Goal: Browse casually: Explore the website without a specific task or goal

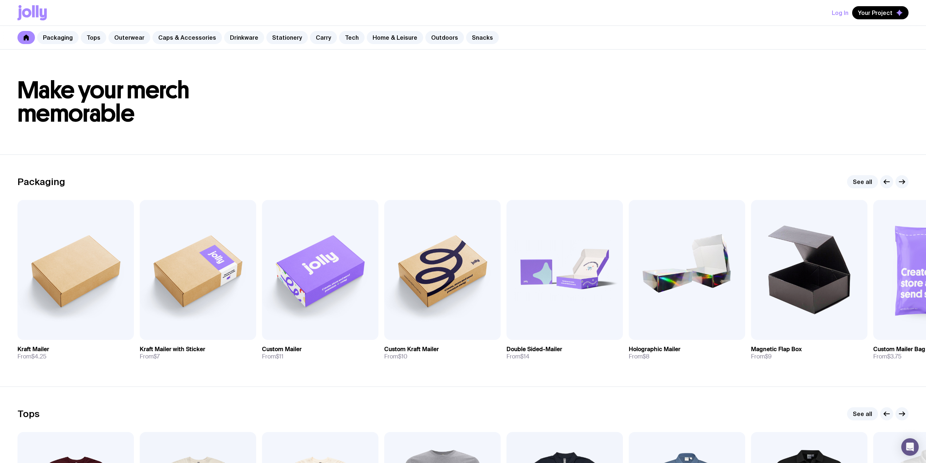
click at [233, 38] on link "Drinkware" at bounding box center [244, 37] width 40 height 13
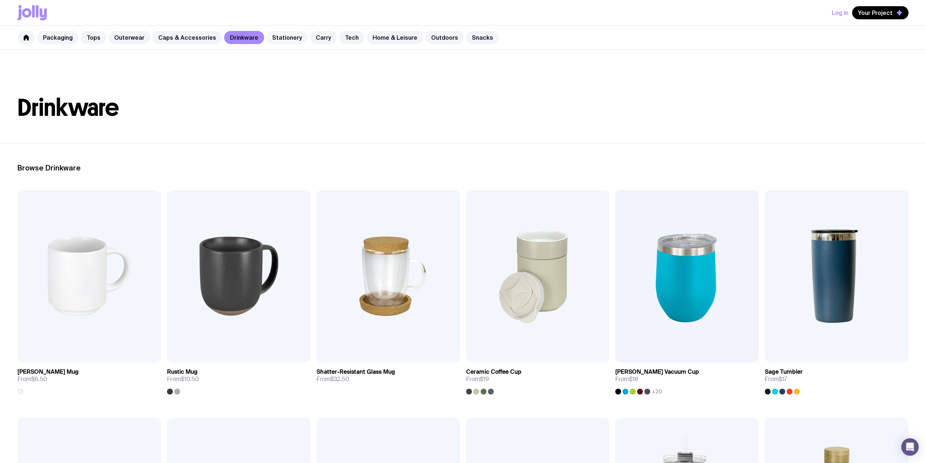
click at [272, 34] on link "Stationery" at bounding box center [286, 37] width 41 height 13
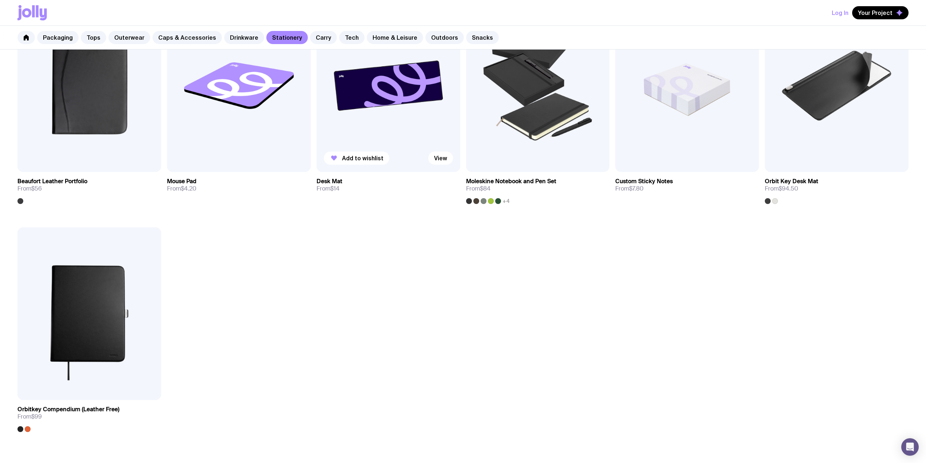
scroll to position [966, 0]
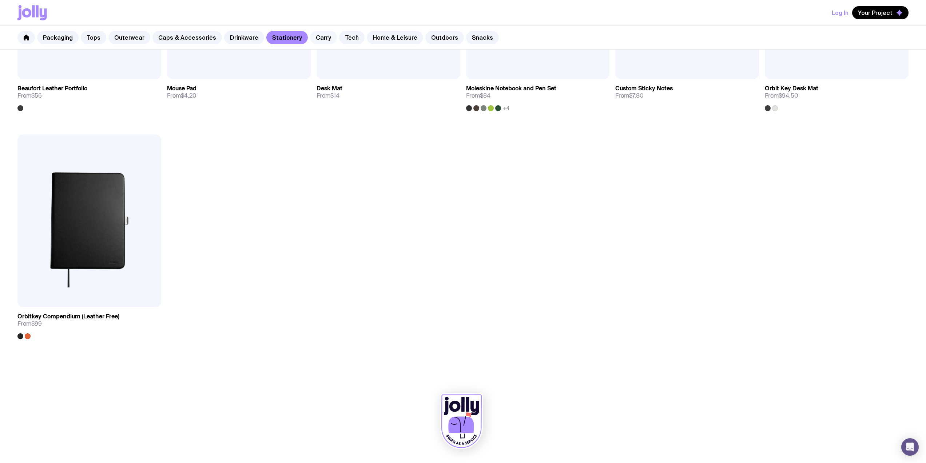
click at [320, 39] on link "Carry" at bounding box center [323, 37] width 27 height 13
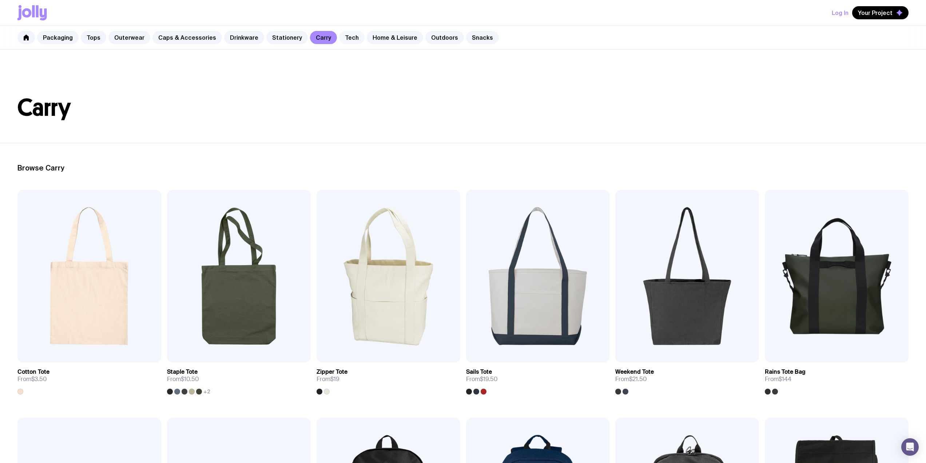
click at [341, 39] on link "Tech" at bounding box center [351, 37] width 25 height 13
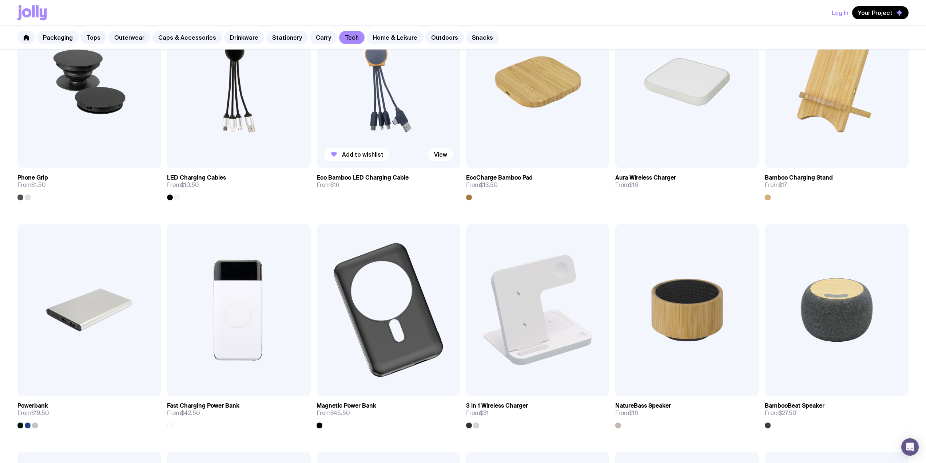
scroll to position [291, 0]
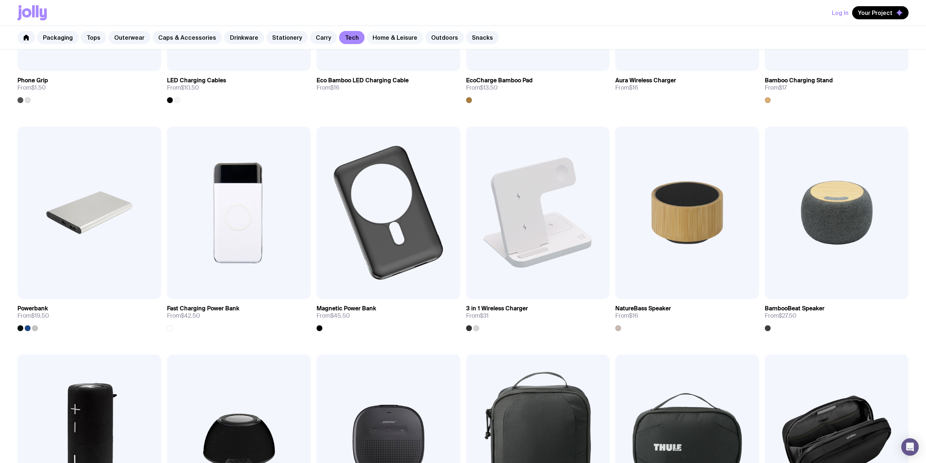
click at [384, 34] on link "Home & Leisure" at bounding box center [395, 37] width 56 height 13
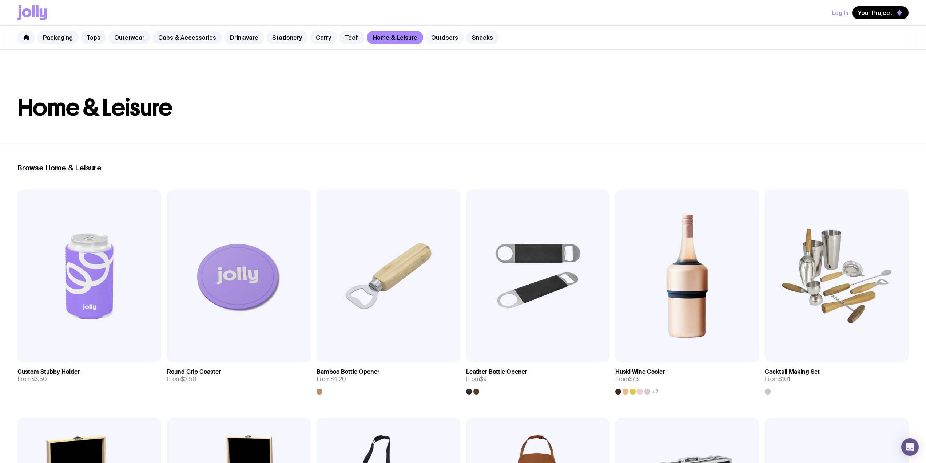
click at [429, 38] on link "Outdoors" at bounding box center [444, 37] width 39 height 13
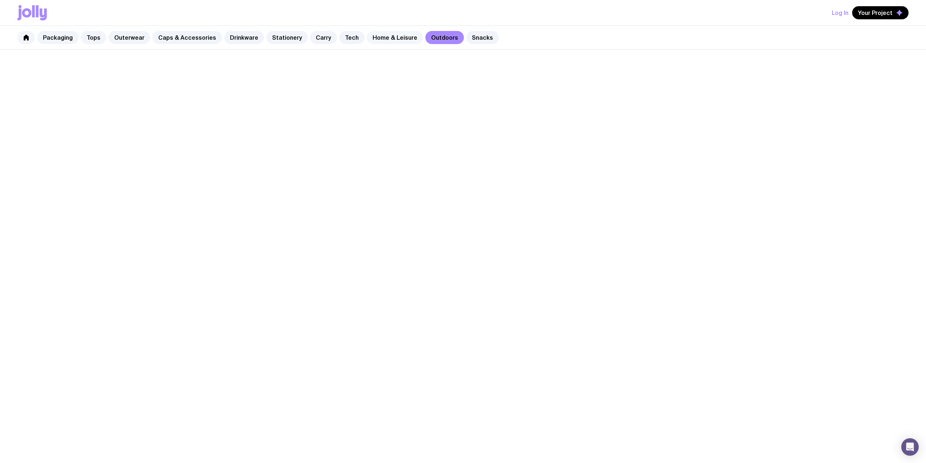
click at [389, 36] on link "Home & Leisure" at bounding box center [395, 37] width 56 height 13
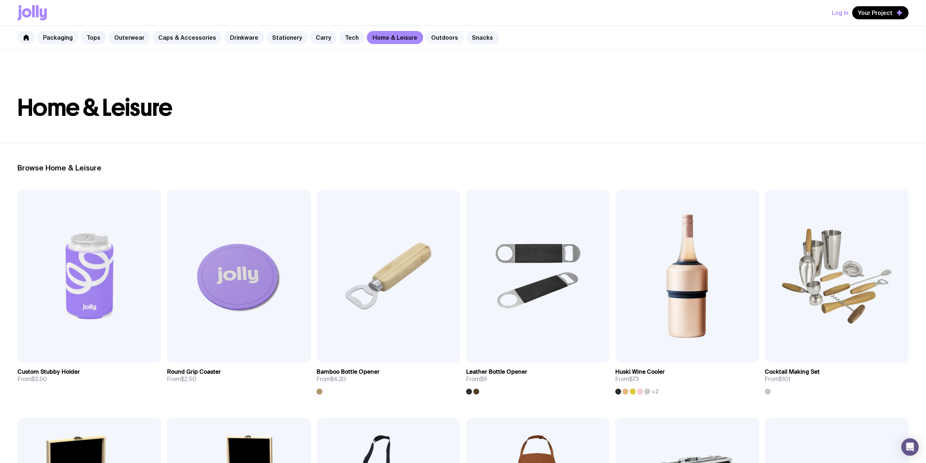
click at [425, 42] on link "Outdoors" at bounding box center [444, 37] width 39 height 13
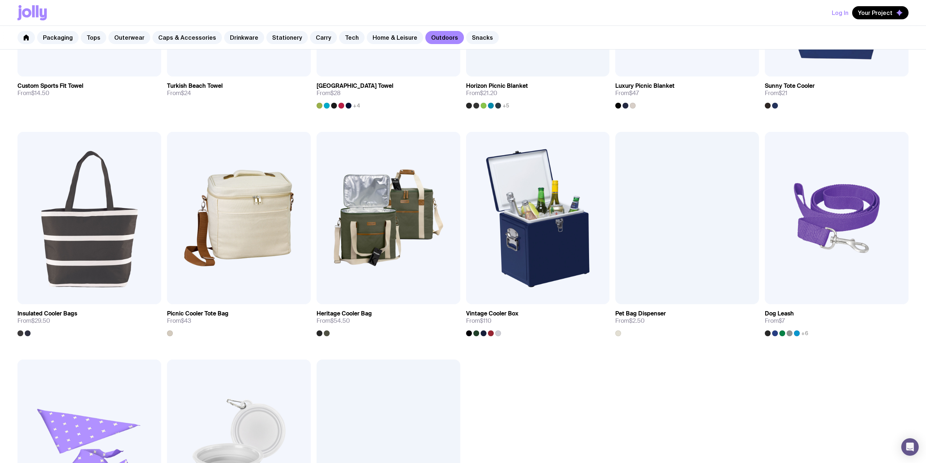
scroll to position [641, 0]
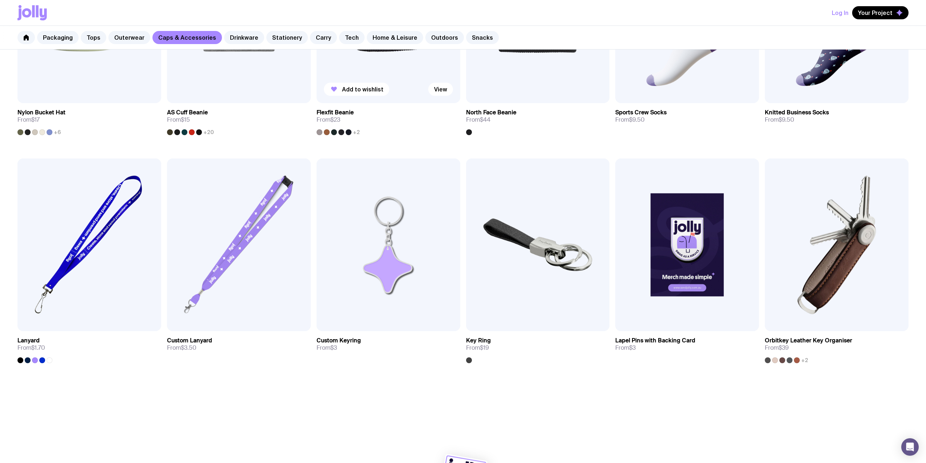
scroll to position [738, 0]
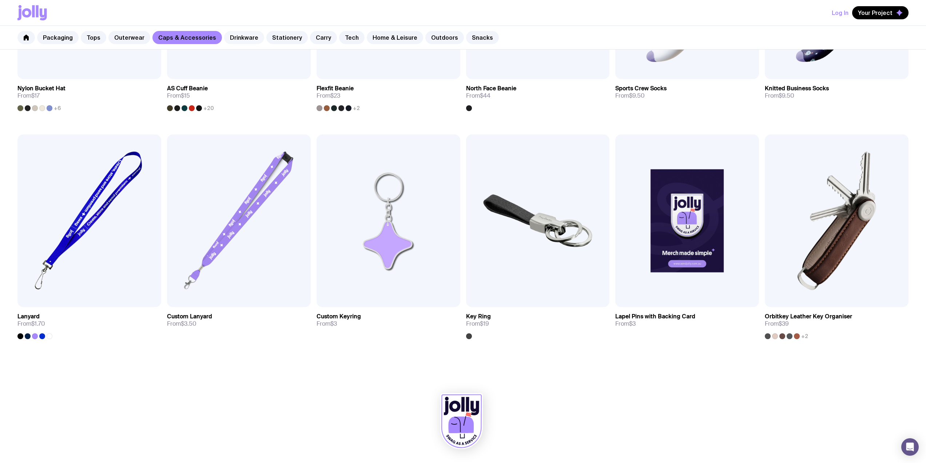
click at [235, 39] on link "Drinkware" at bounding box center [244, 37] width 40 height 13
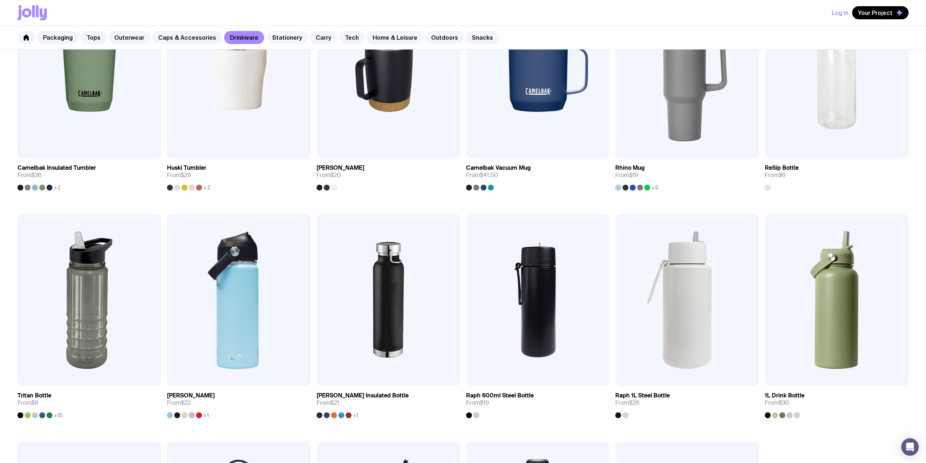
scroll to position [156, 0]
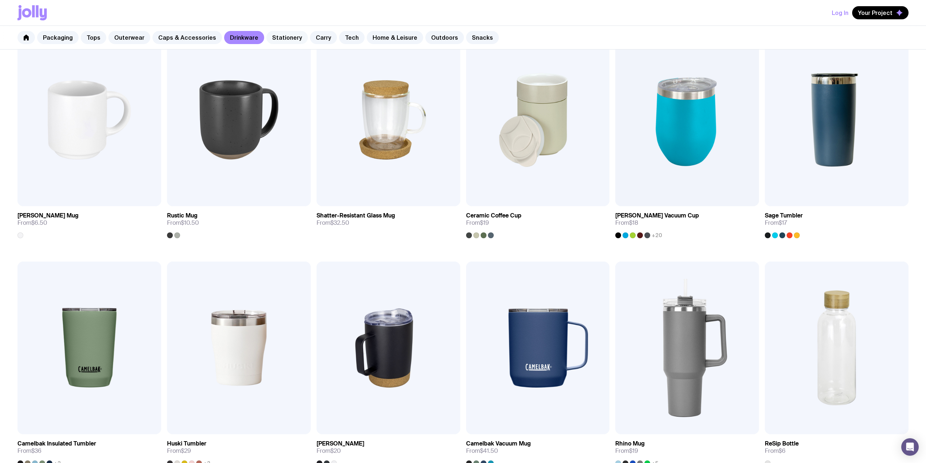
click at [277, 40] on link "Stationery" at bounding box center [286, 37] width 41 height 13
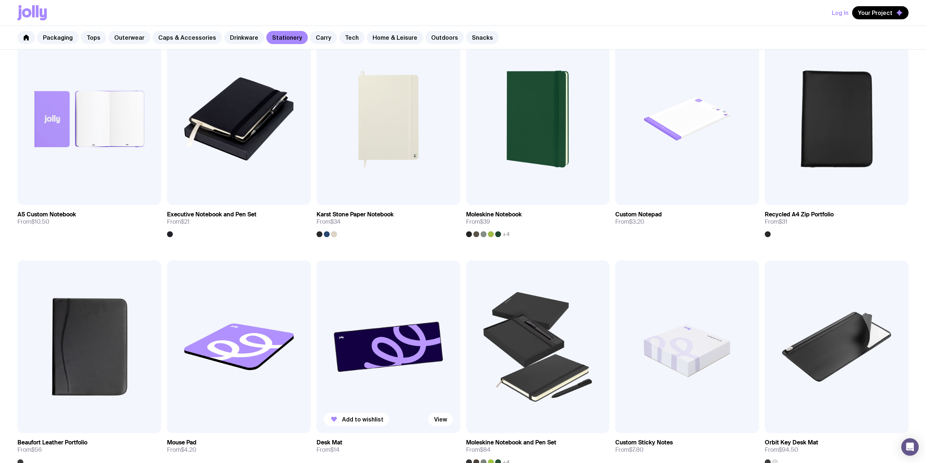
scroll to position [873, 0]
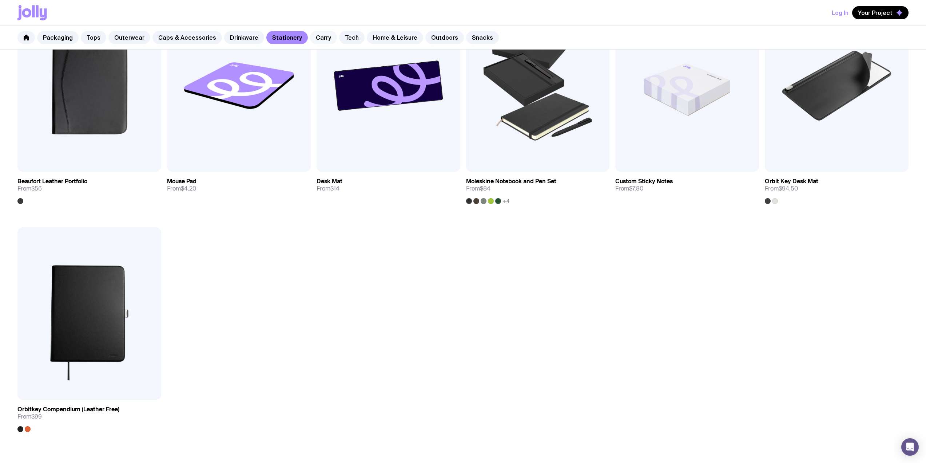
click at [317, 41] on link "Carry" at bounding box center [323, 37] width 27 height 13
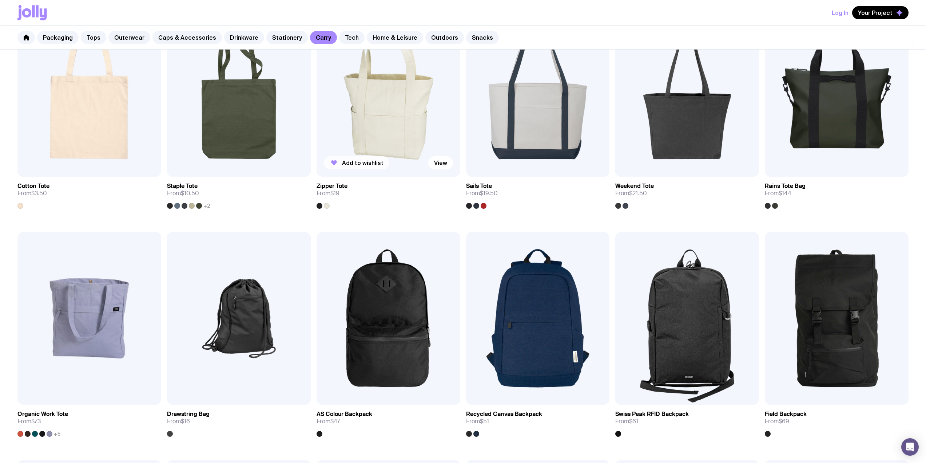
scroll to position [194, 0]
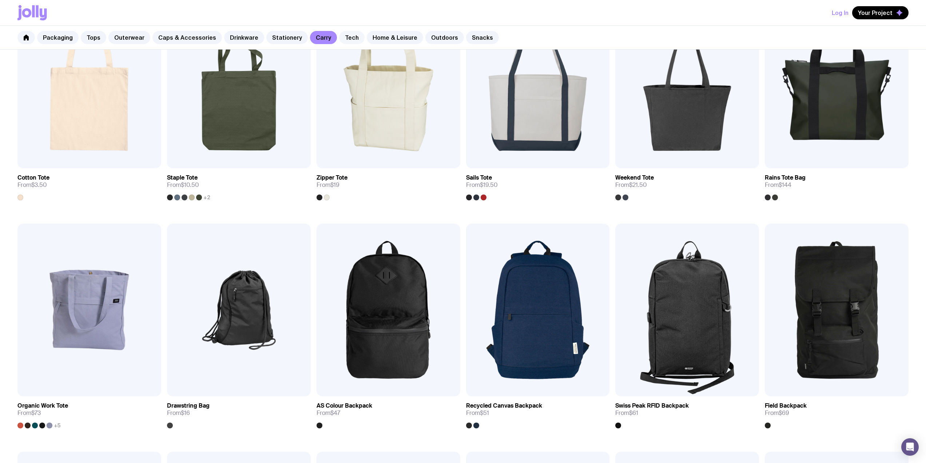
click at [339, 43] on link "Tech" at bounding box center [351, 37] width 25 height 13
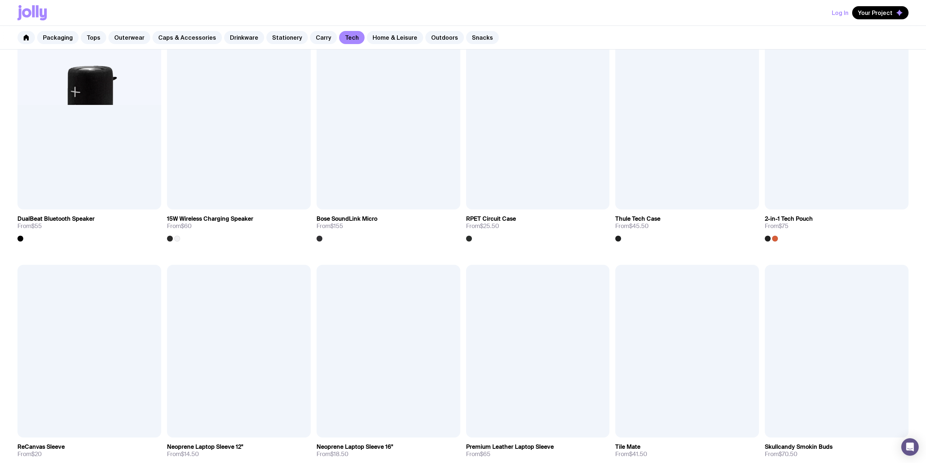
scroll to position [777, 0]
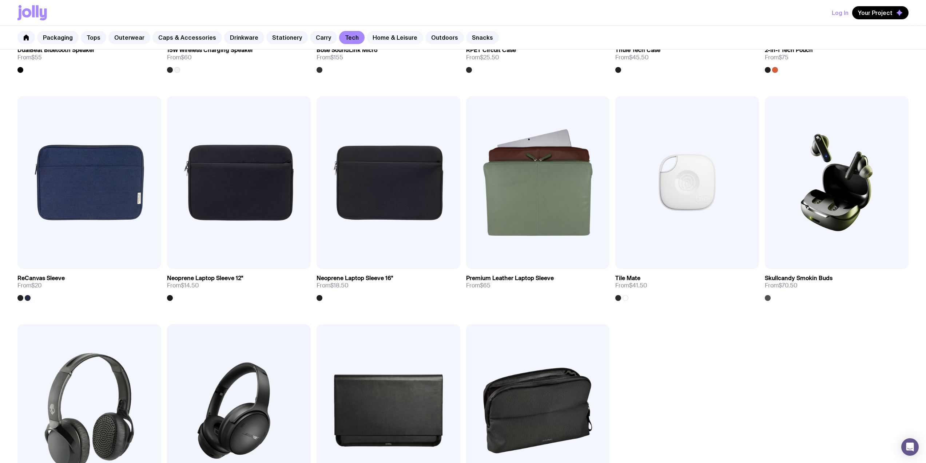
click at [385, 37] on link "Home & Leisure" at bounding box center [395, 37] width 56 height 13
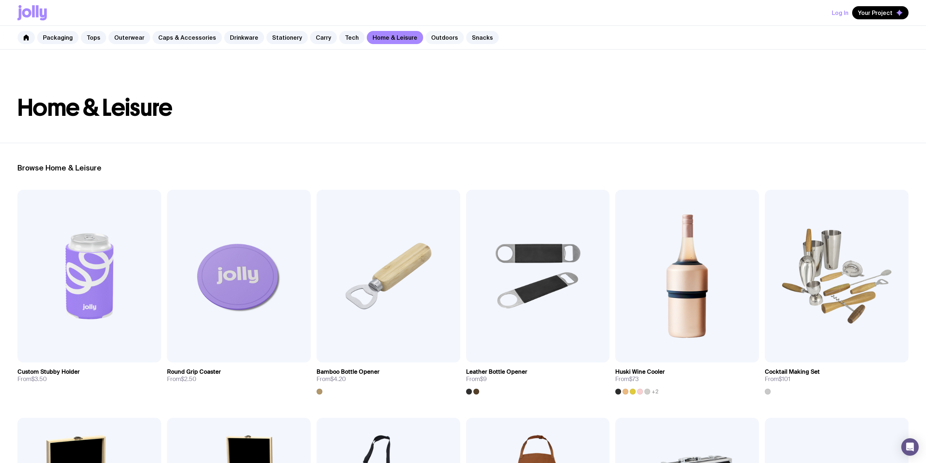
click at [427, 40] on link "Outdoors" at bounding box center [444, 37] width 39 height 13
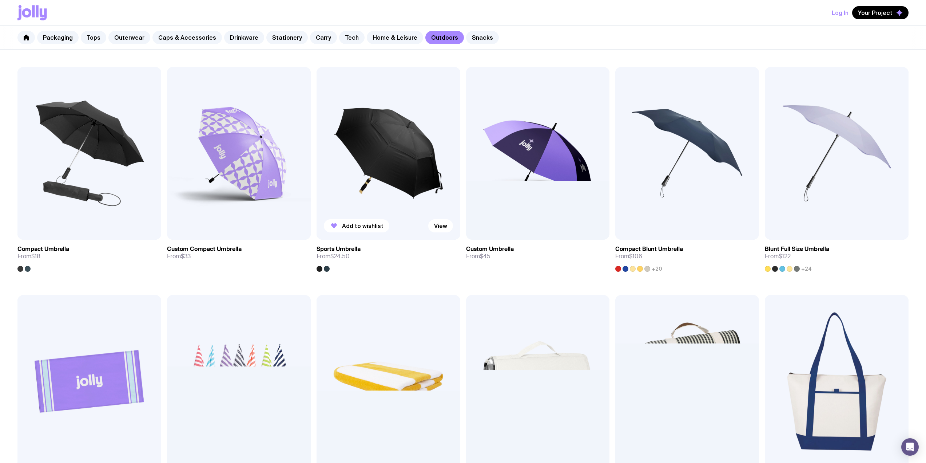
scroll to position [97, 0]
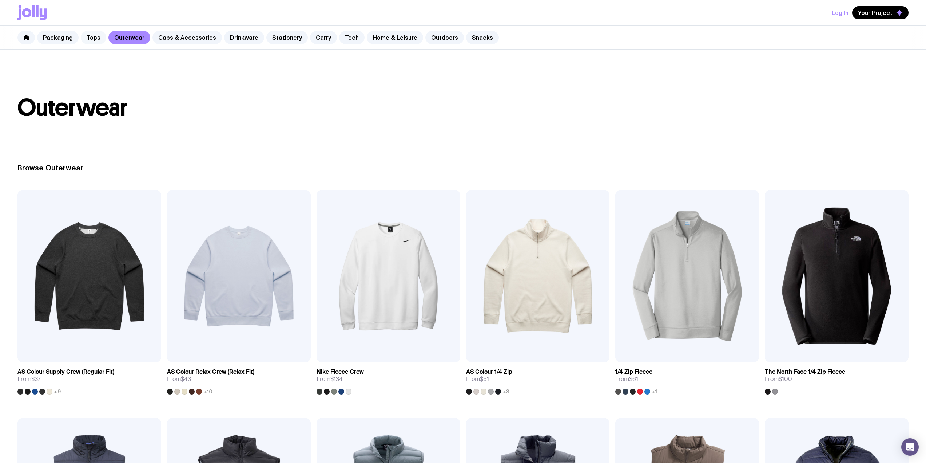
click at [93, 40] on link "Tops" at bounding box center [93, 37] width 25 height 13
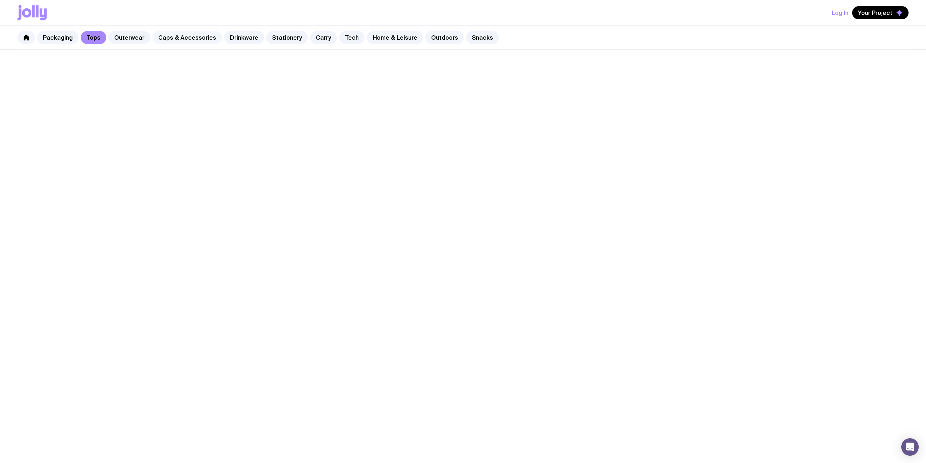
click at [168, 42] on link "Caps & Accessories" at bounding box center [187, 37] width 70 height 13
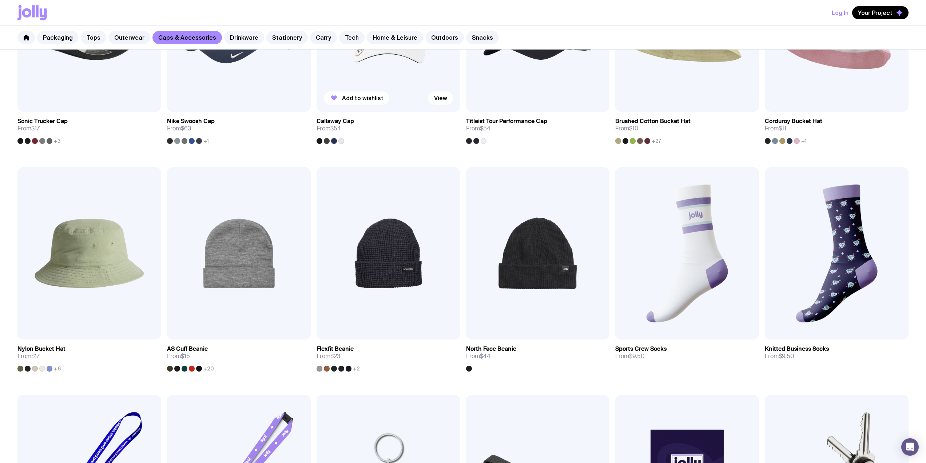
scroll to position [447, 0]
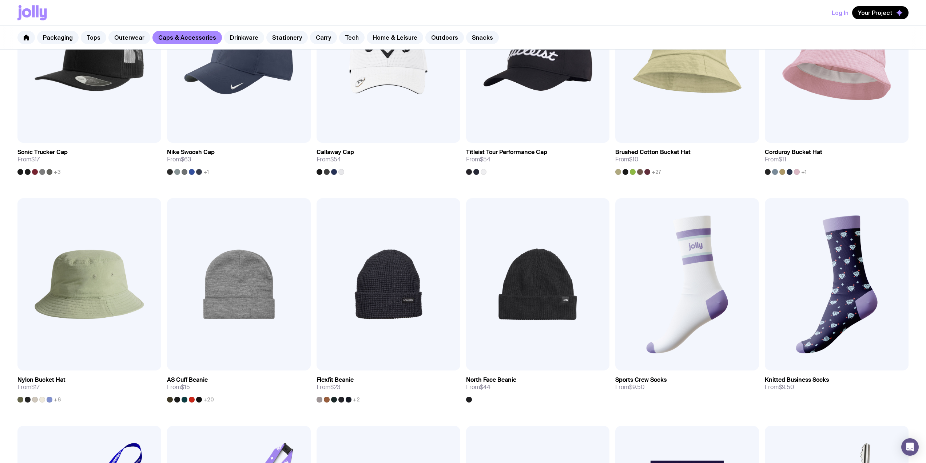
click at [234, 33] on link "Drinkware" at bounding box center [244, 37] width 40 height 13
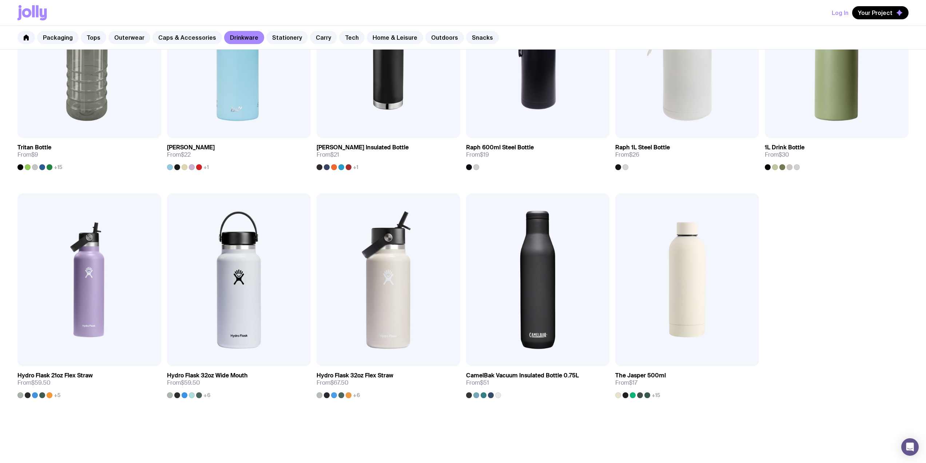
scroll to position [194, 0]
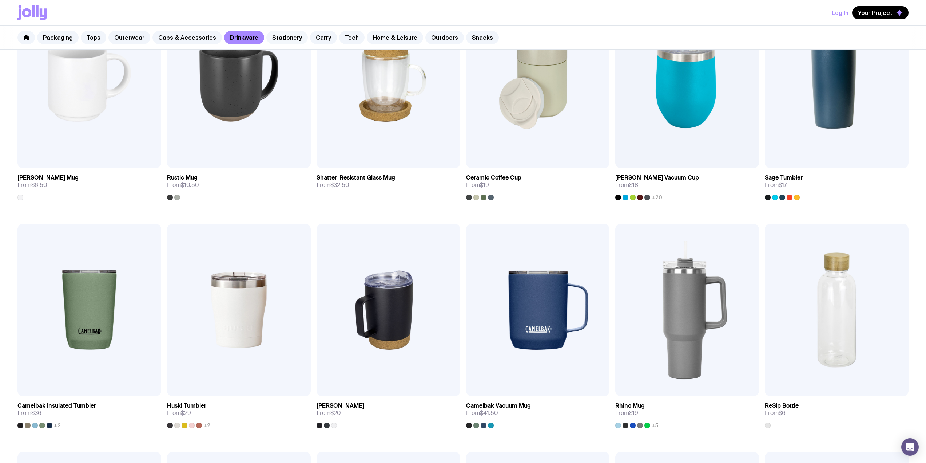
click at [273, 38] on link "Stationery" at bounding box center [286, 37] width 41 height 13
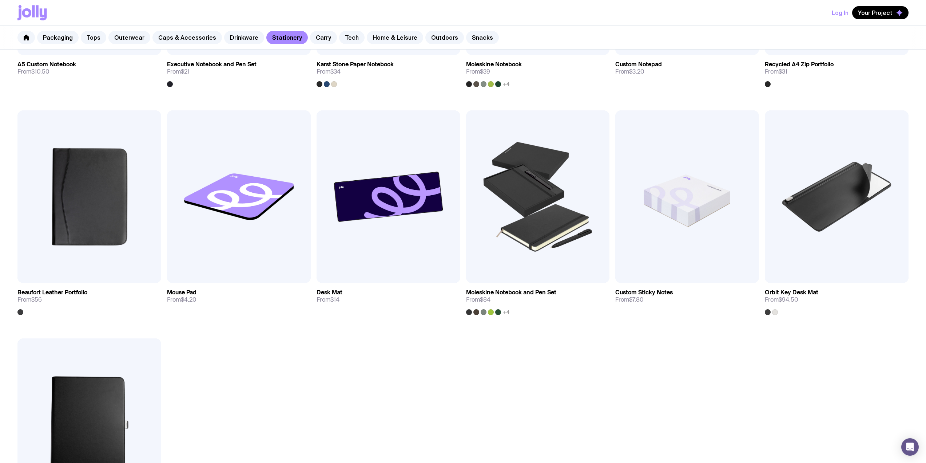
scroll to position [777, 0]
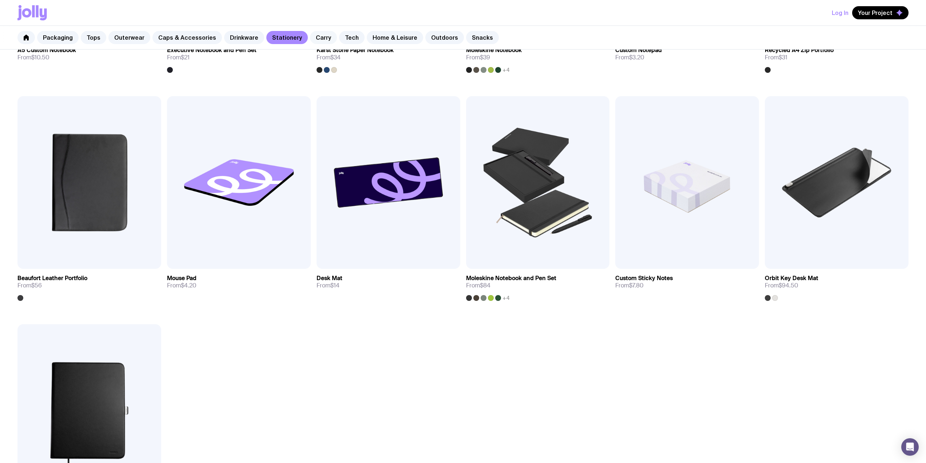
click at [310, 39] on link "Carry" at bounding box center [323, 37] width 27 height 13
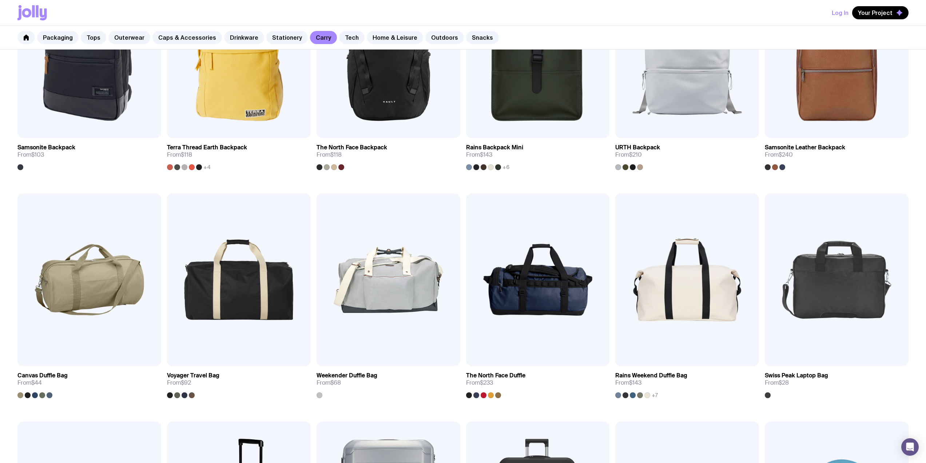
scroll to position [873, 0]
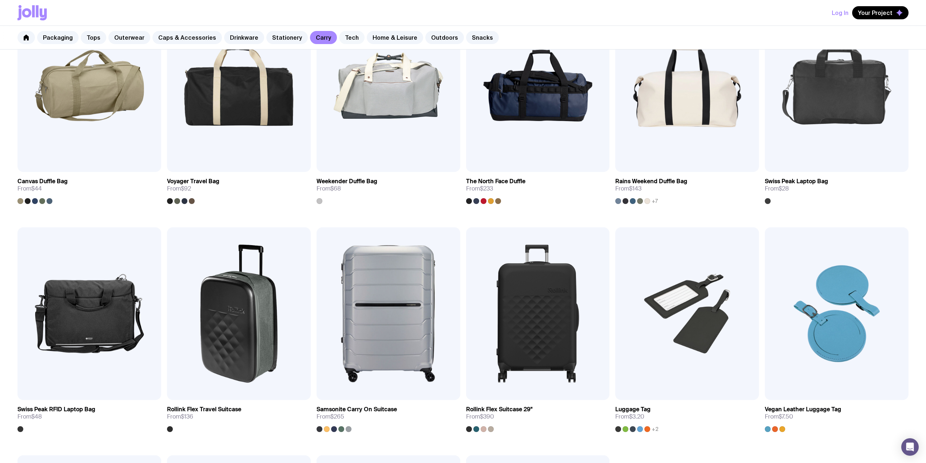
click at [344, 41] on link "Tech" at bounding box center [351, 37] width 25 height 13
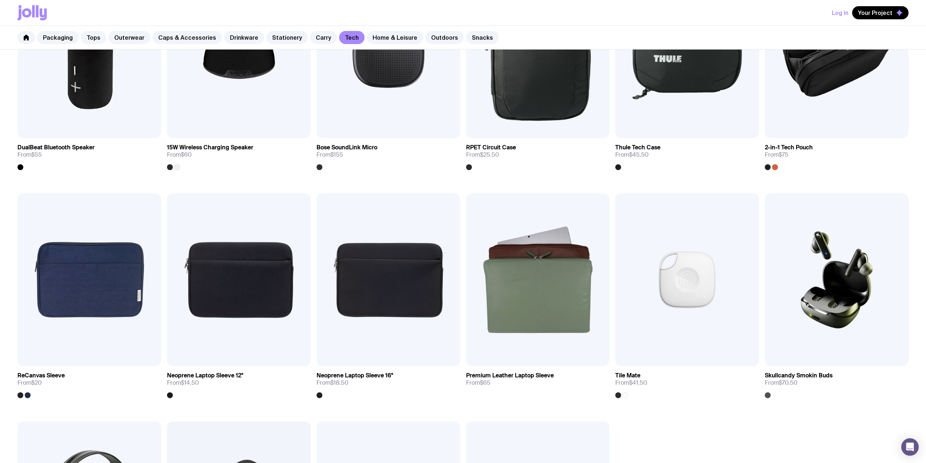
scroll to position [776, 0]
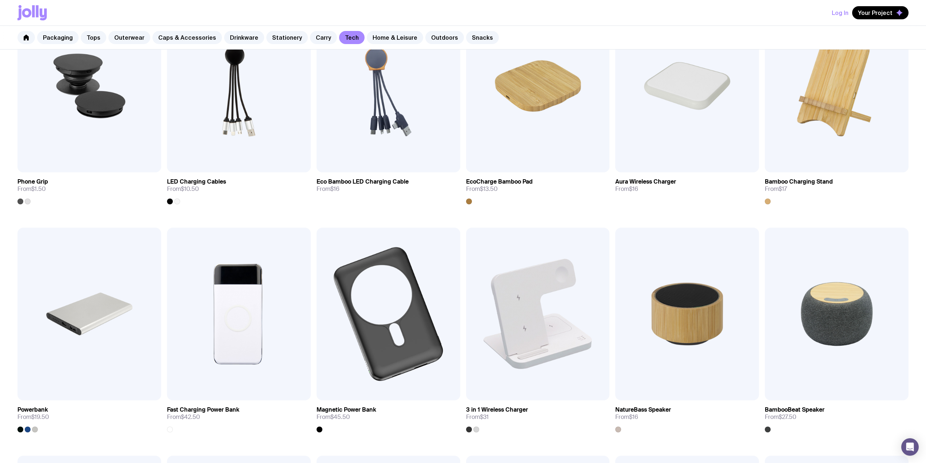
scroll to position [0, 0]
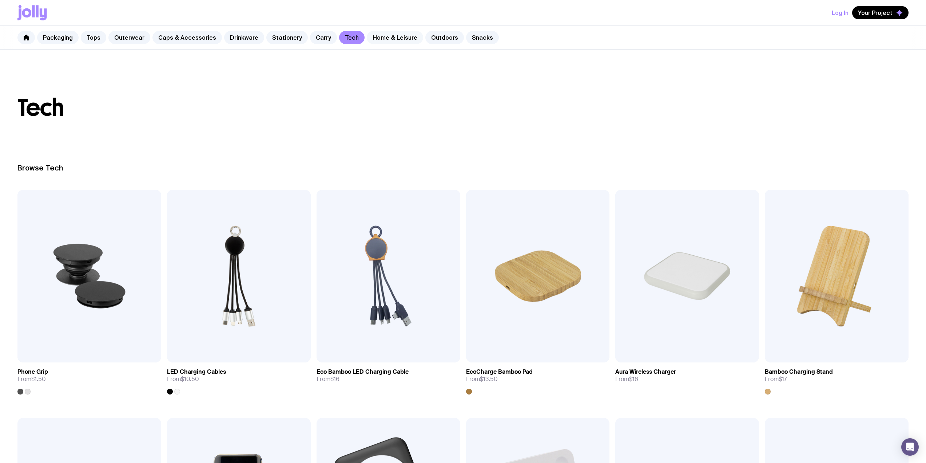
click at [385, 41] on link "Home & Leisure" at bounding box center [395, 37] width 56 height 13
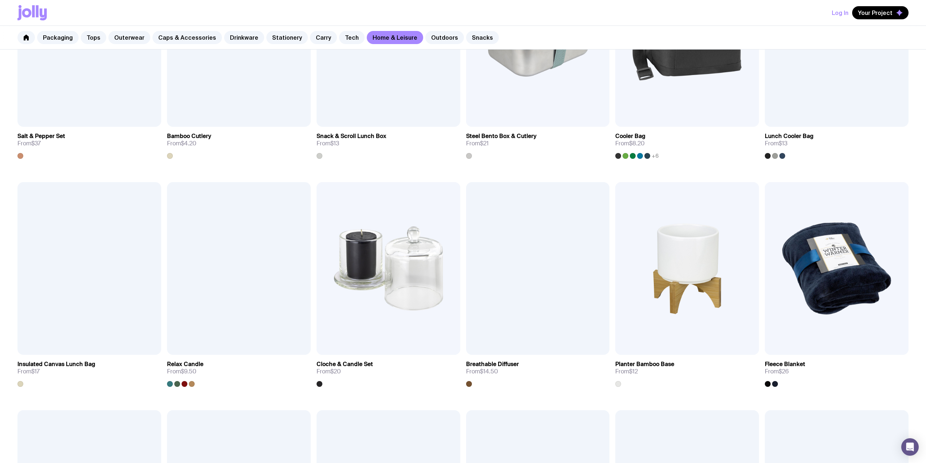
scroll to position [582, 0]
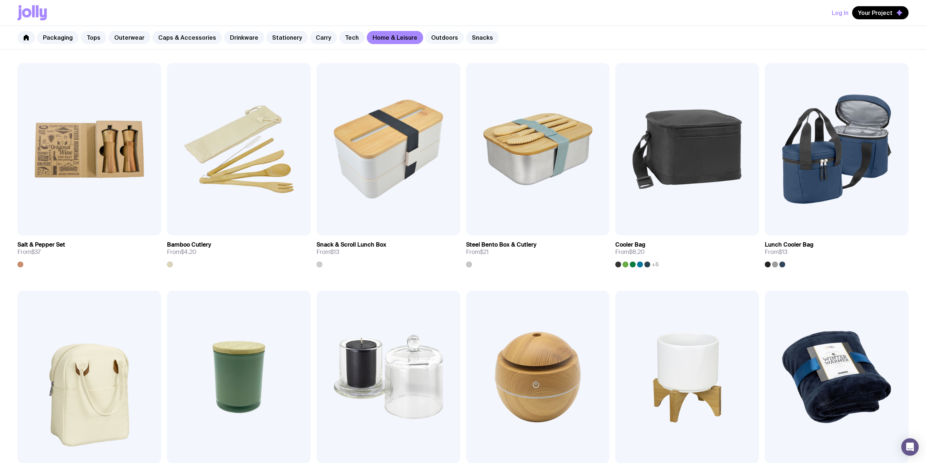
click at [432, 40] on link "Outdoors" at bounding box center [444, 37] width 39 height 13
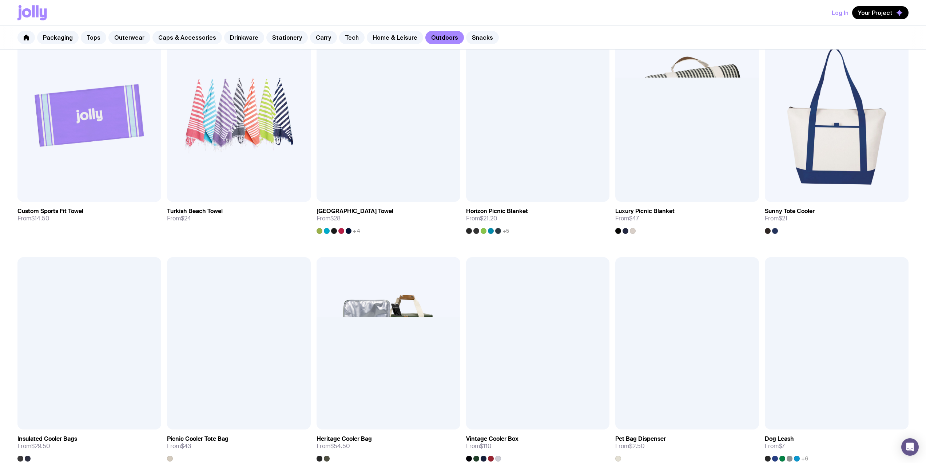
scroll to position [485, 0]
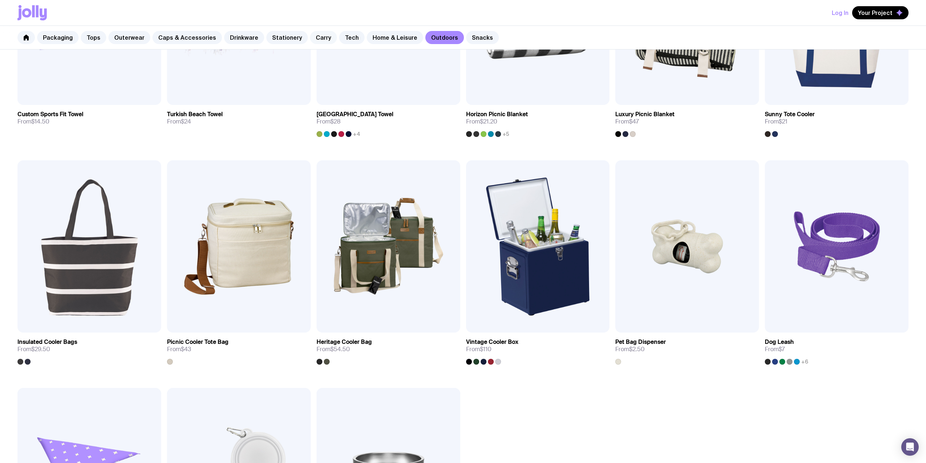
click at [316, 34] on link "Carry" at bounding box center [323, 37] width 27 height 13
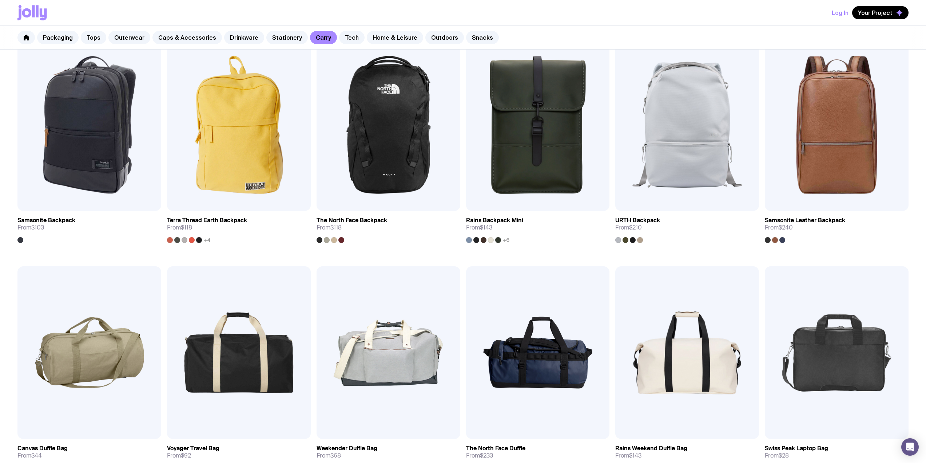
scroll to position [777, 0]
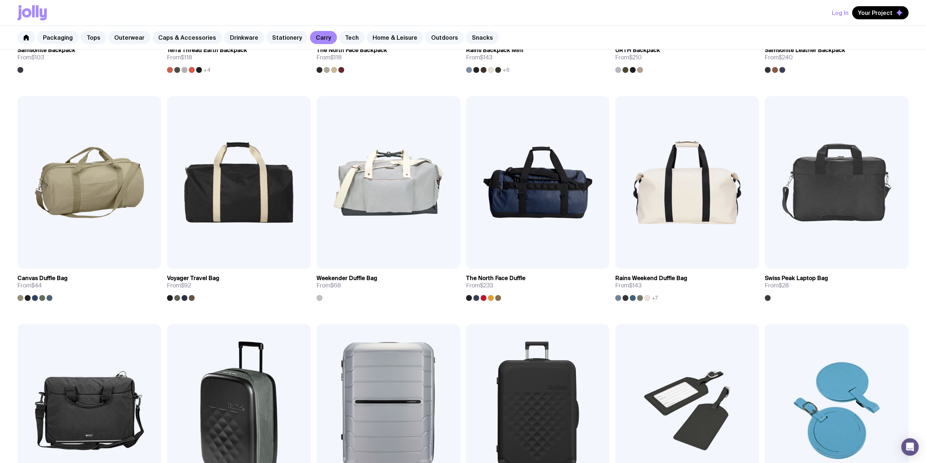
click at [431, 37] on link "Outdoors" at bounding box center [444, 37] width 39 height 13
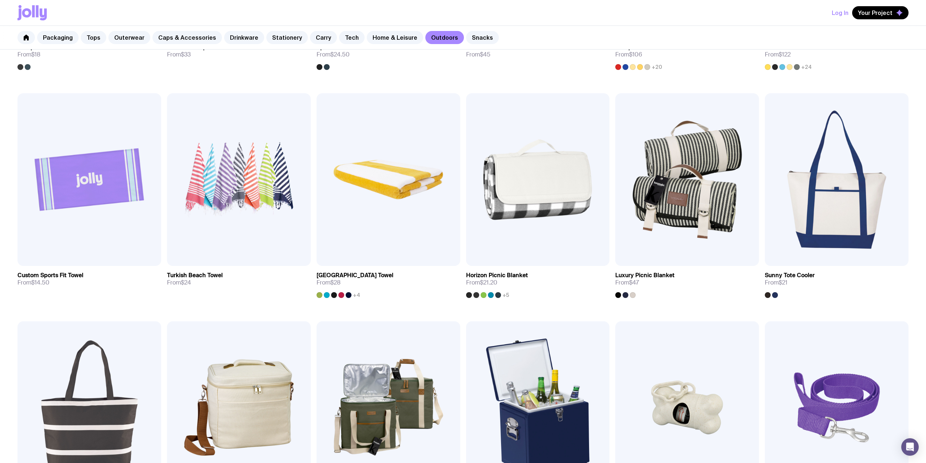
scroll to position [291, 0]
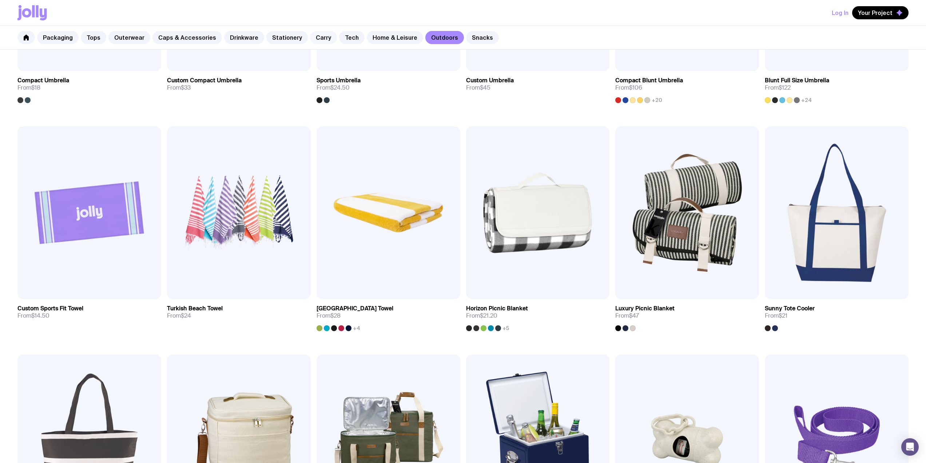
click at [311, 35] on link "Carry" at bounding box center [323, 37] width 27 height 13
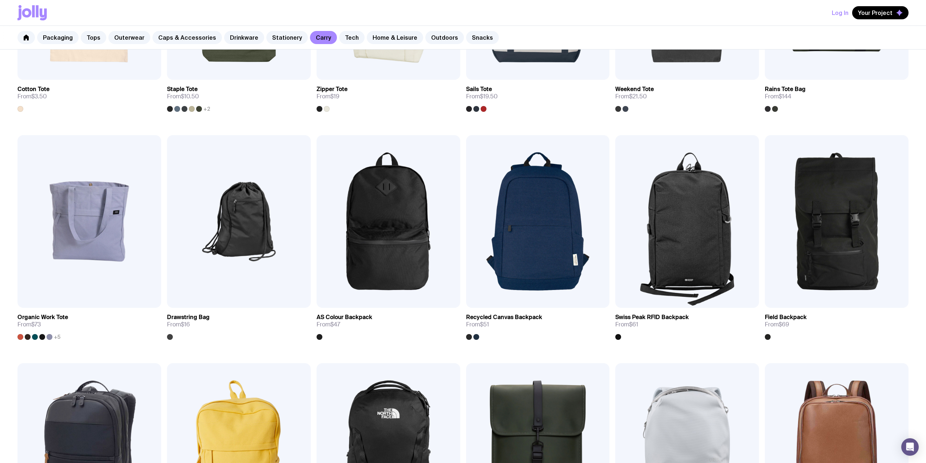
scroll to position [291, 0]
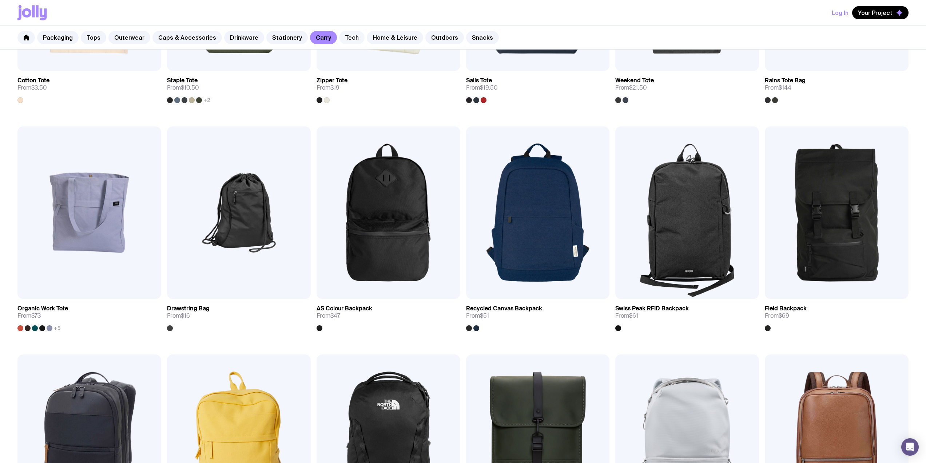
click at [344, 35] on link "Tech" at bounding box center [351, 37] width 25 height 13
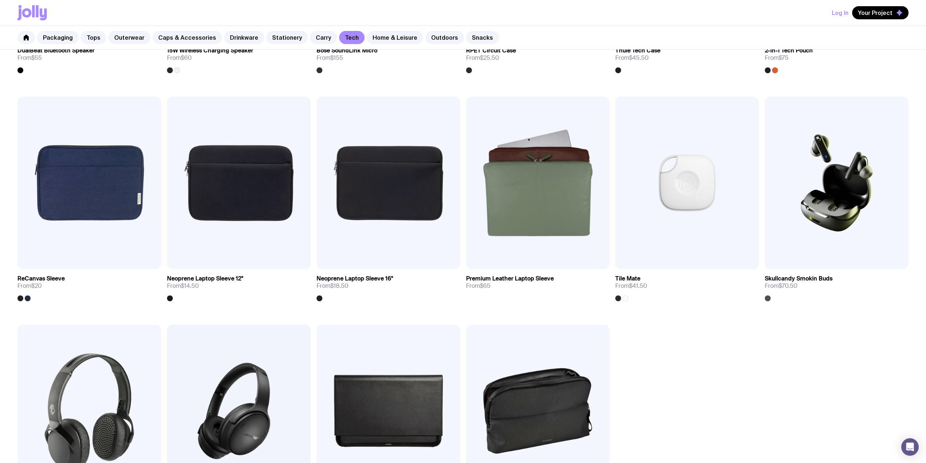
scroll to position [966, 0]
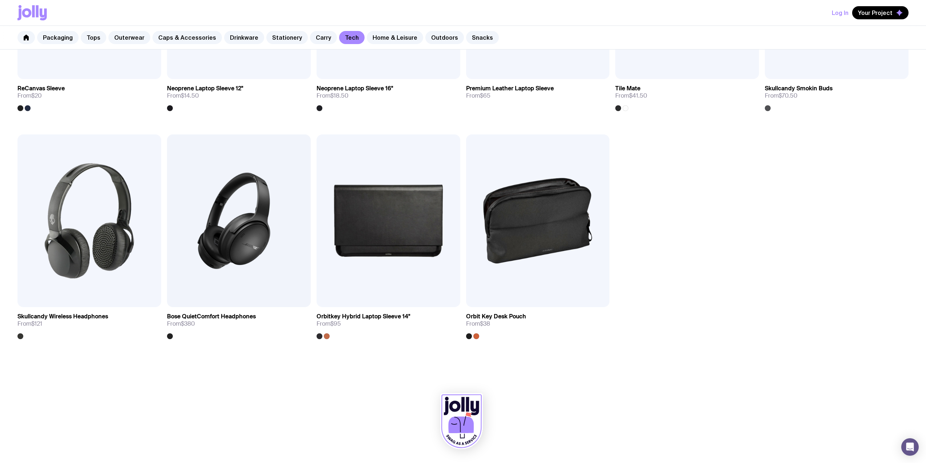
click at [281, 44] on div "Packaging Tops Outerwear Caps & Accessories Drinkware Stationery Carry Tech Hom…" at bounding box center [463, 38] width 926 height 24
click at [276, 37] on link "Stationery" at bounding box center [286, 37] width 41 height 13
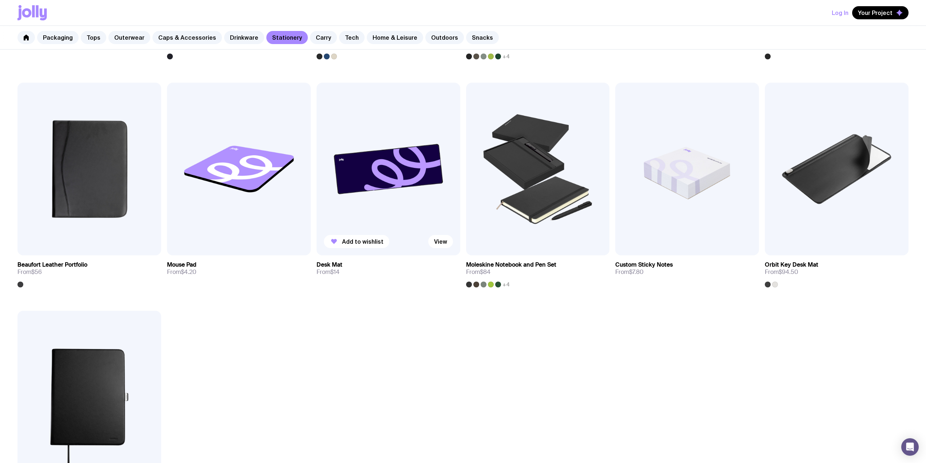
scroll to position [776, 0]
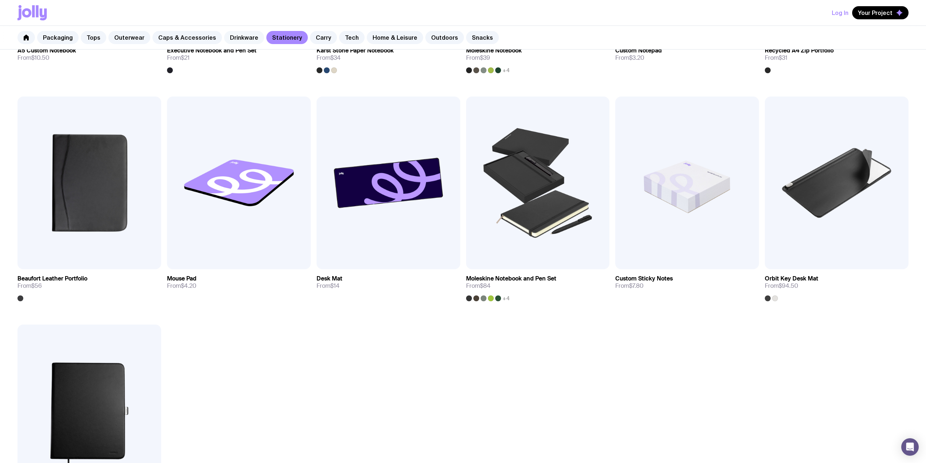
click at [228, 40] on link "Drinkware" at bounding box center [244, 37] width 40 height 13
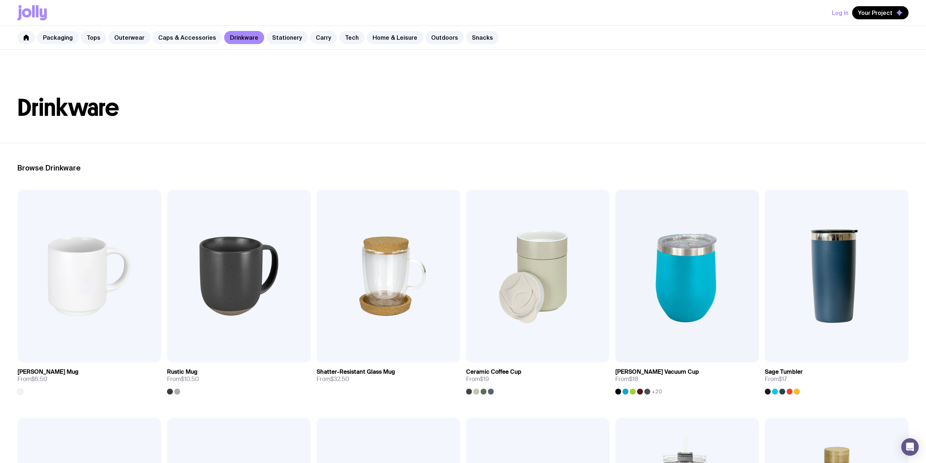
click at [184, 37] on link "Caps & Accessories" at bounding box center [187, 37] width 70 height 13
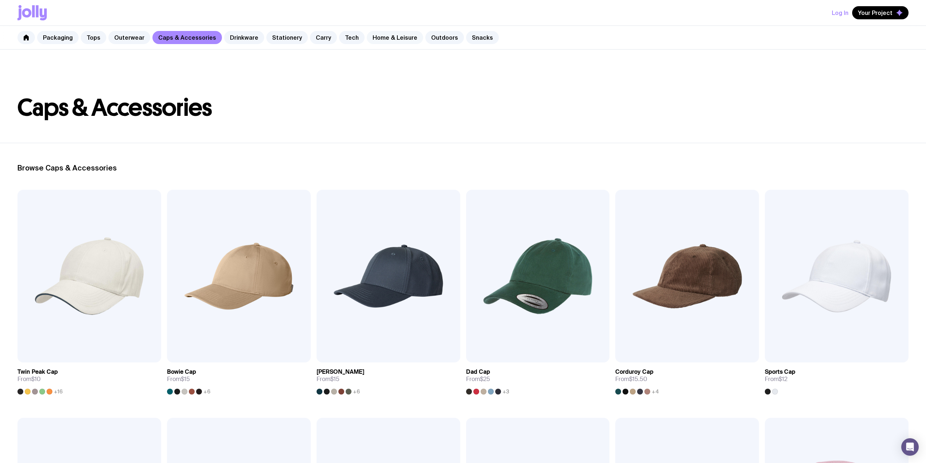
click at [391, 39] on link "Home & Leisure" at bounding box center [395, 37] width 56 height 13
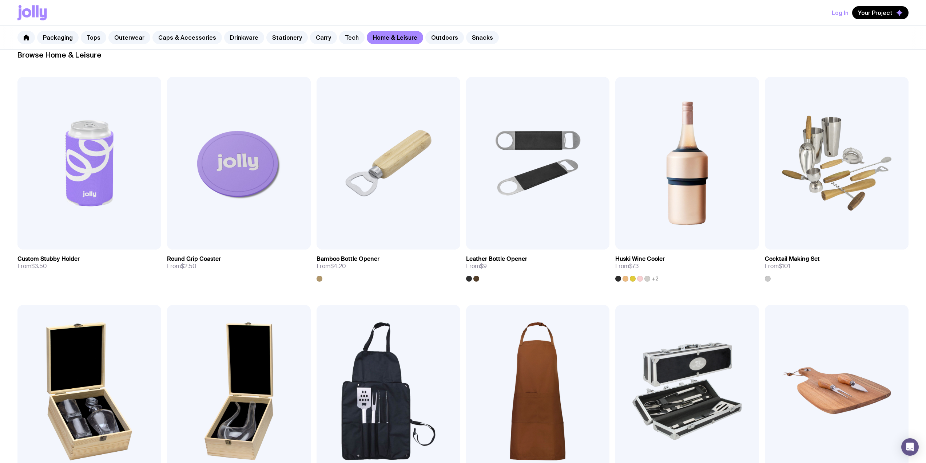
scroll to position [97, 0]
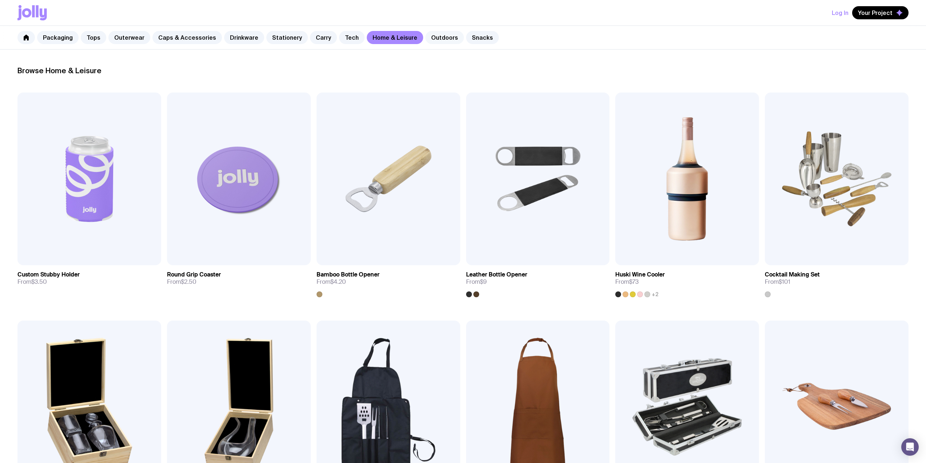
click at [435, 33] on link "Outdoors" at bounding box center [444, 37] width 39 height 13
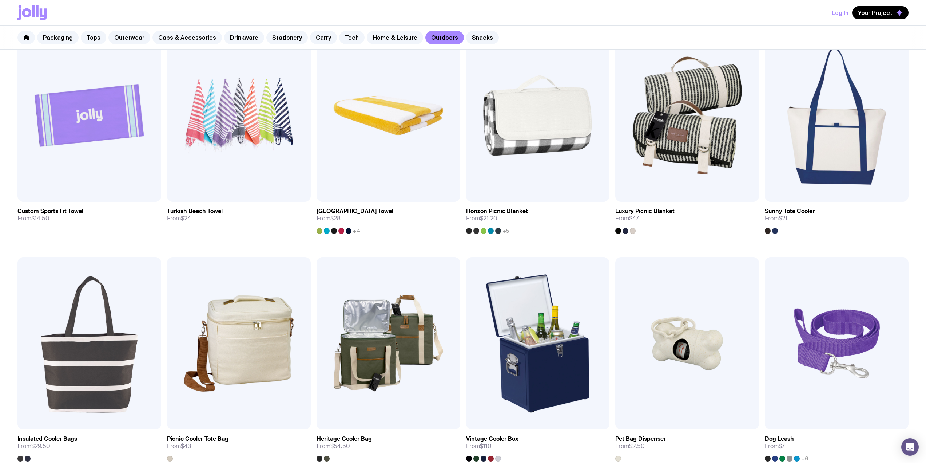
scroll to position [582, 0]
